Goal: Understand process/instructions: Learn how to perform a task or action

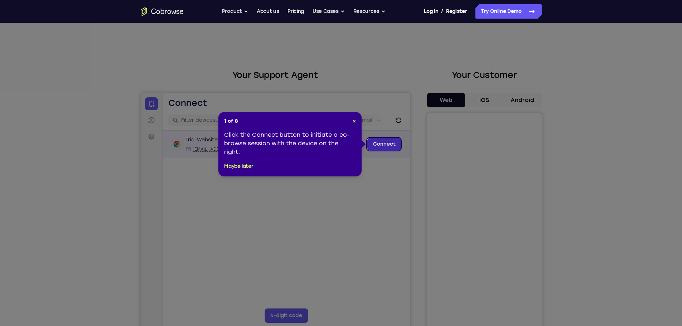
click at [389, 145] on link "Connect" at bounding box center [384, 144] width 34 height 13
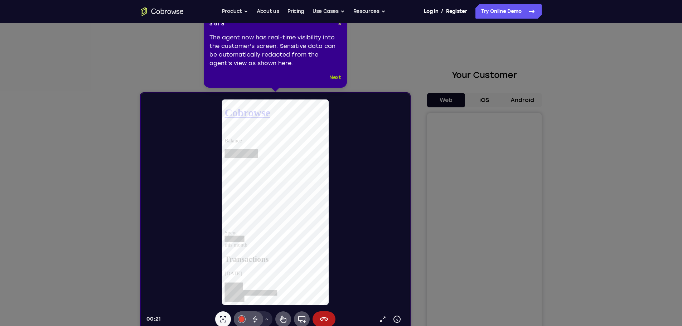
click at [334, 77] on button "Next" at bounding box center [335, 77] width 12 height 9
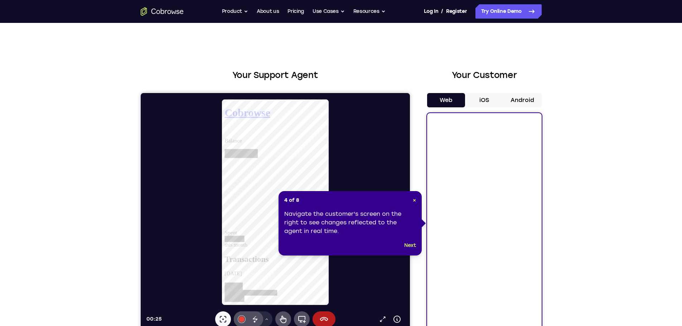
click at [363, 235] on div "Navigate the customer's screen on the right to see changes reflected to the age…" at bounding box center [350, 223] width 132 height 26
click at [410, 244] on button "Next" at bounding box center [410, 245] width 12 height 9
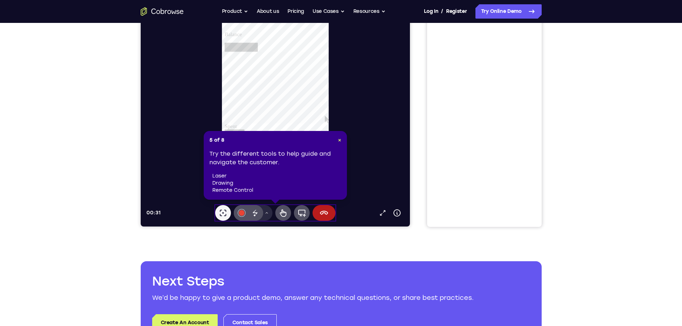
scroll to position [107, 0]
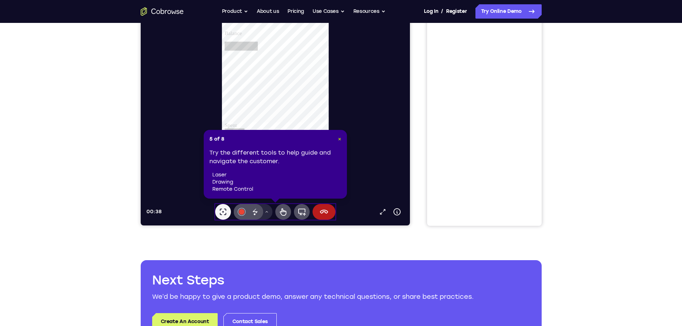
click at [340, 138] on span "×" at bounding box center [339, 139] width 3 height 6
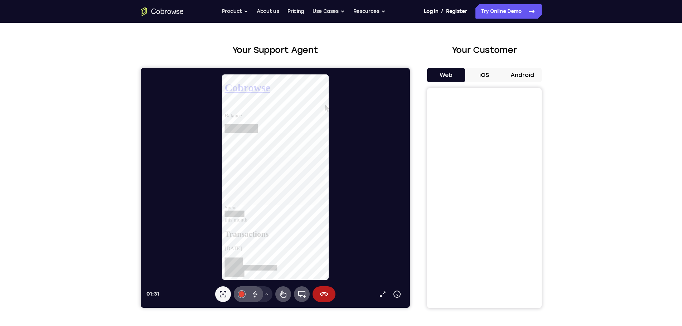
scroll to position [36, 0]
